Goal: Task Accomplishment & Management: Complete application form

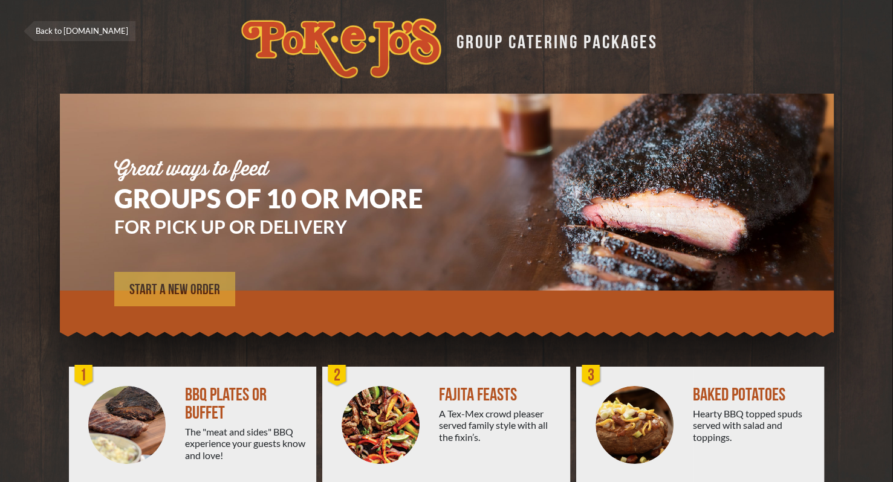
click at [158, 293] on span "START A NEW ORDER" at bounding box center [174, 290] width 91 height 15
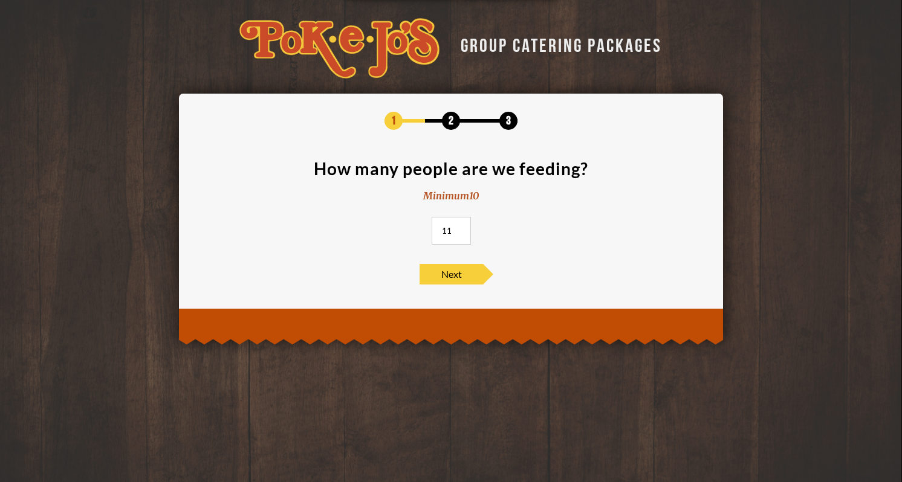
click at [458, 227] on input "11" at bounding box center [451, 231] width 39 height 28
click at [458, 227] on input "12" at bounding box center [451, 231] width 39 height 28
type input "13"
click at [460, 226] on input "13" at bounding box center [451, 231] width 39 height 28
click at [452, 271] on span "Next" at bounding box center [451, 274] width 63 height 21
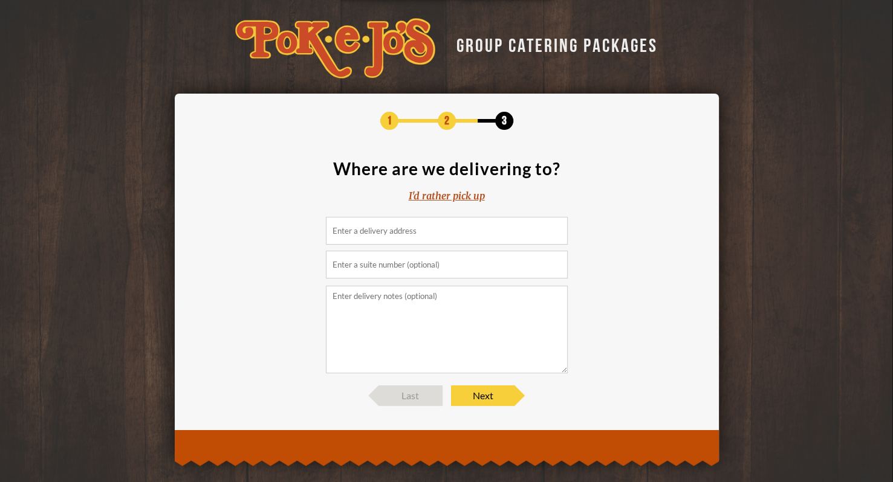
click at [426, 230] on input at bounding box center [447, 231] width 242 height 28
click at [350, 234] on input at bounding box center [447, 231] width 242 height 28
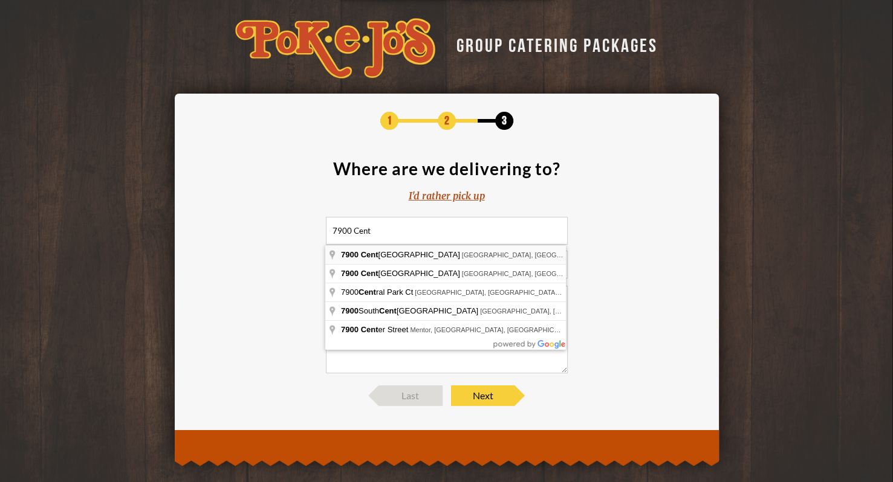
type input "7900 Centre Park Drive, Austin, TX, USA"
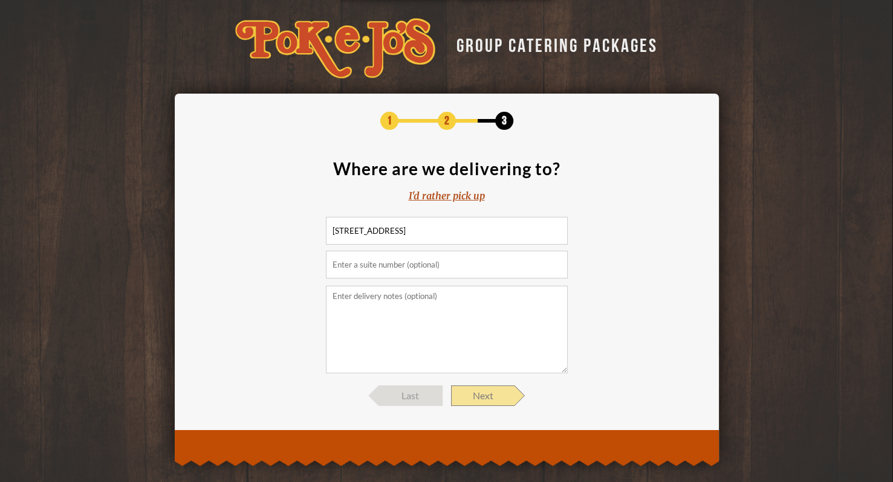
click at [485, 397] on span "Next" at bounding box center [482, 396] width 63 height 21
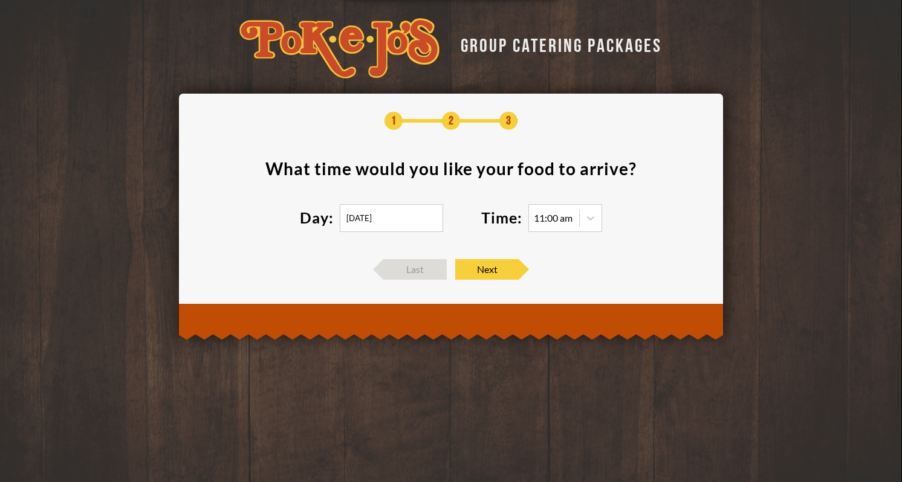
click at [377, 218] on input "09/25/2025" at bounding box center [391, 218] width 103 height 28
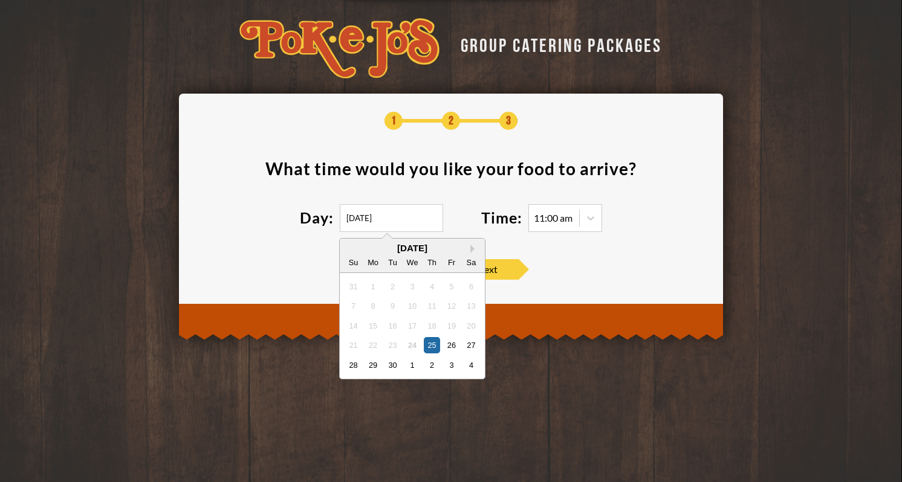
click at [411, 345] on div "24" at bounding box center [412, 345] width 16 height 16
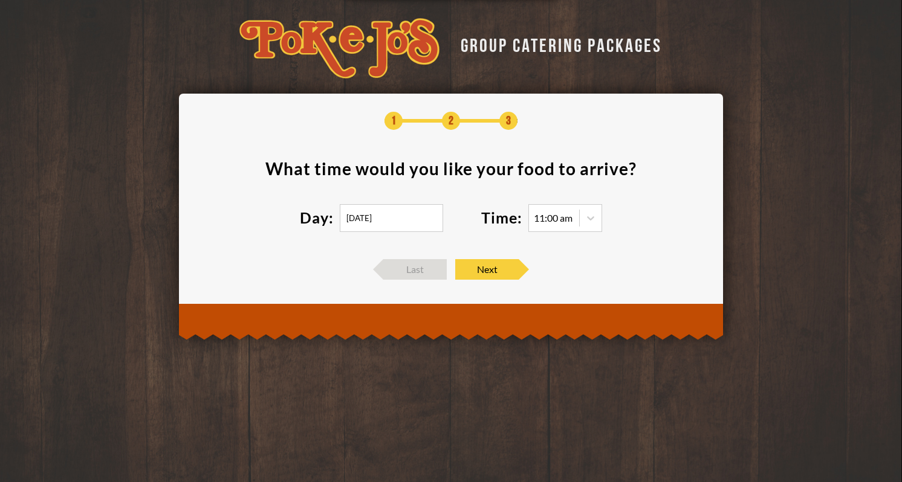
click at [752, 83] on div "GROUP CATERING PACKAGES 1 2 3 What time would you like your food to arrive ? Da…" at bounding box center [451, 167] width 902 height 334
